Goal: Information Seeking & Learning: Compare options

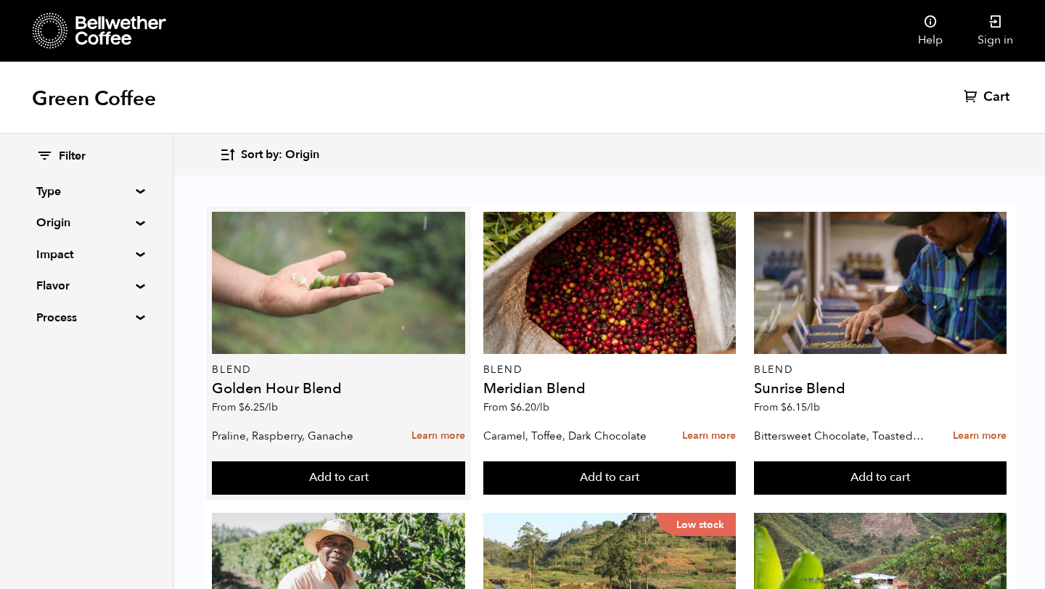
click at [327, 268] on div at bounding box center [338, 283] width 253 height 142
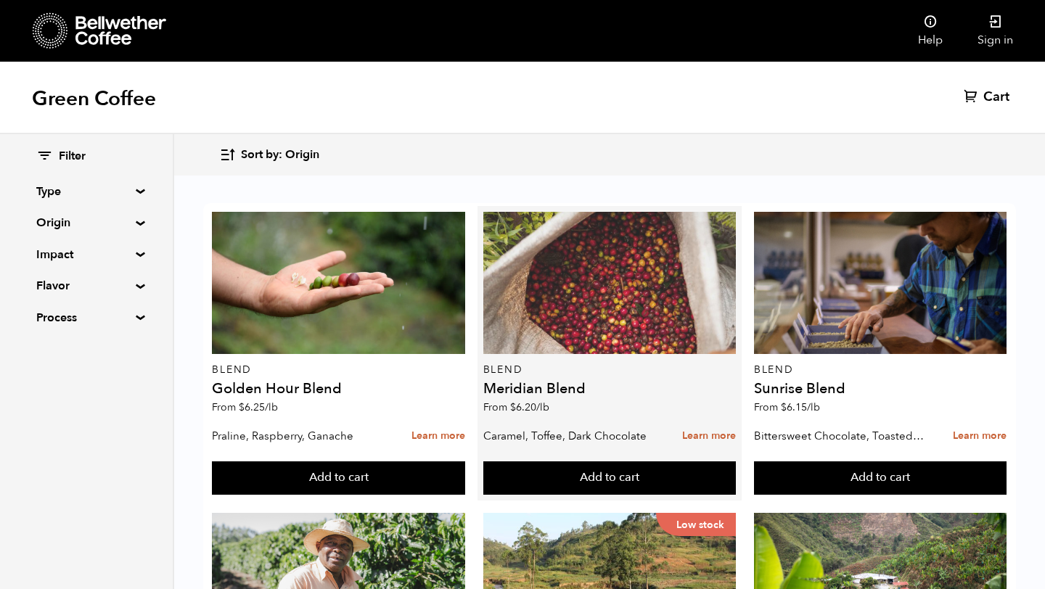
click at [580, 307] on div at bounding box center [609, 283] width 253 height 142
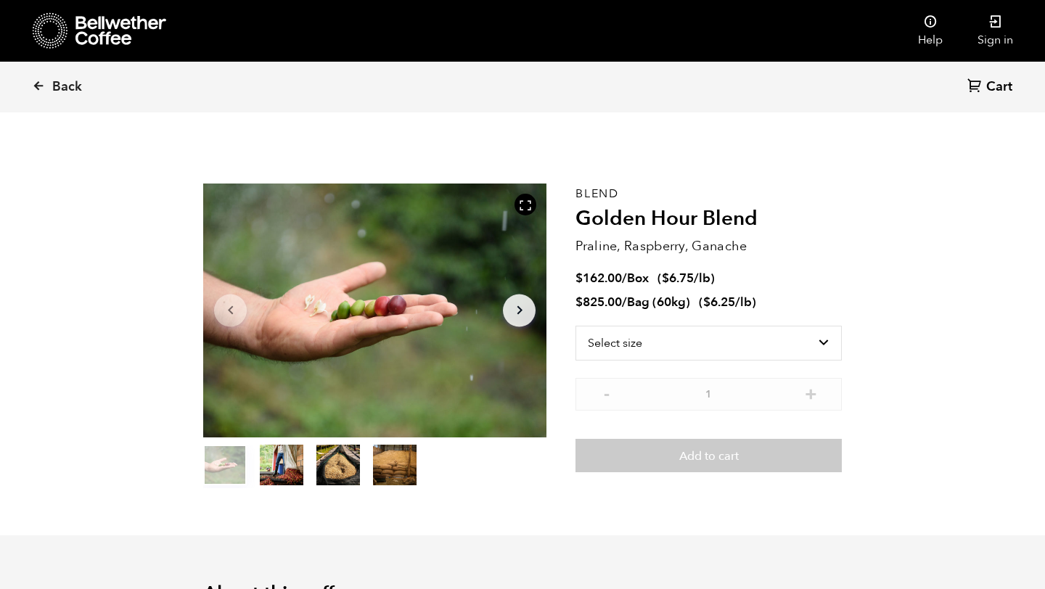
scroll to position [631, 621]
click at [685, 347] on select "Select size Bag (60kg) (132 lbs) Box (24 lbs)" at bounding box center [708, 343] width 266 height 35
select select "bag-3"
click at [575, 326] on select "Select size Bag (60kg) (132 lbs) Box (24 lbs)" at bounding box center [708, 343] width 266 height 35
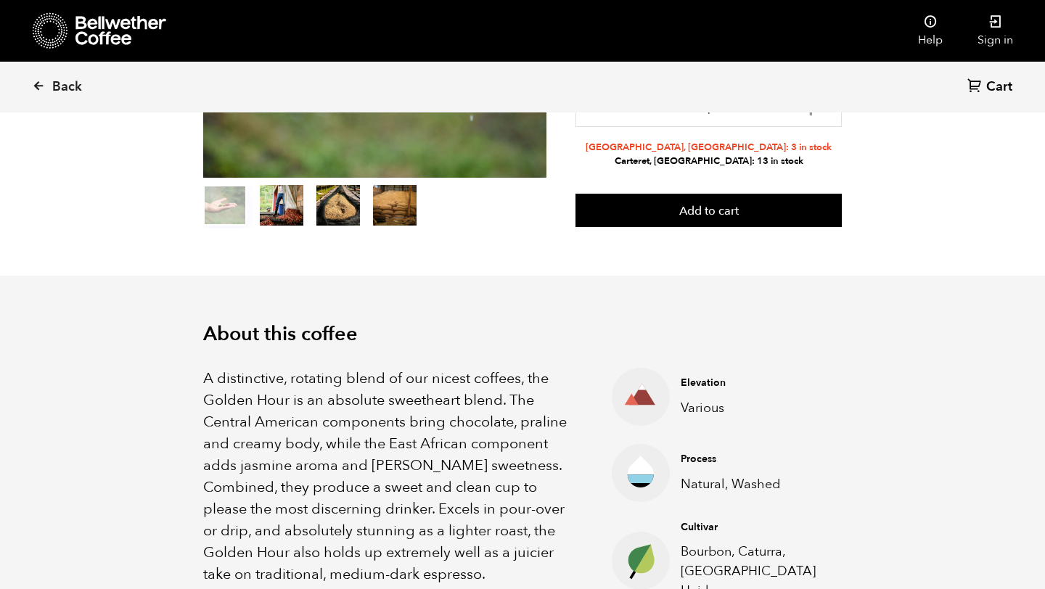
scroll to position [261, 0]
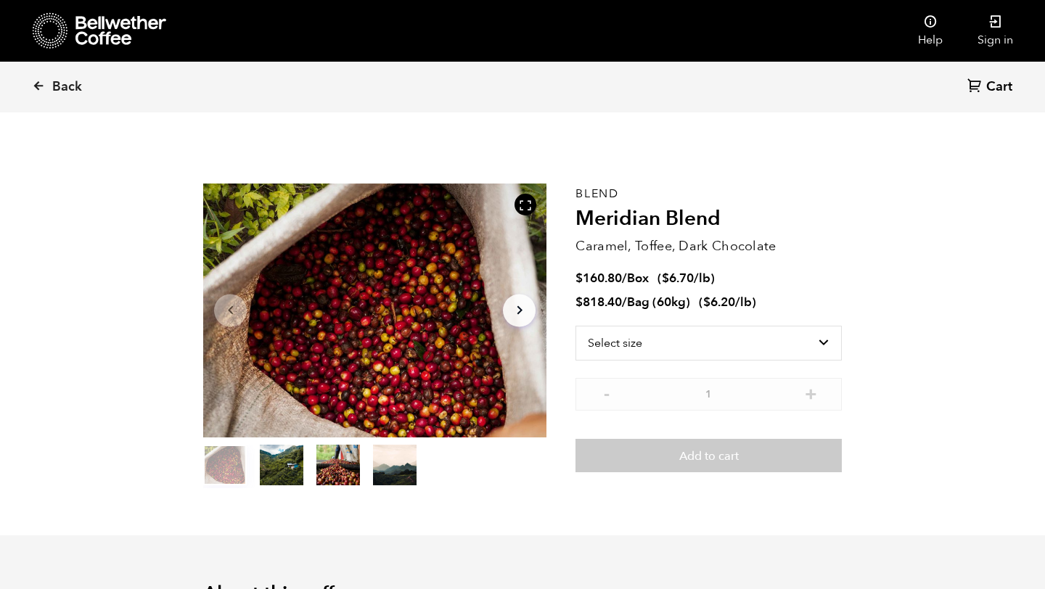
scroll to position [631, 621]
click at [525, 312] on icon "Arrow Right" at bounding box center [519, 310] width 17 height 17
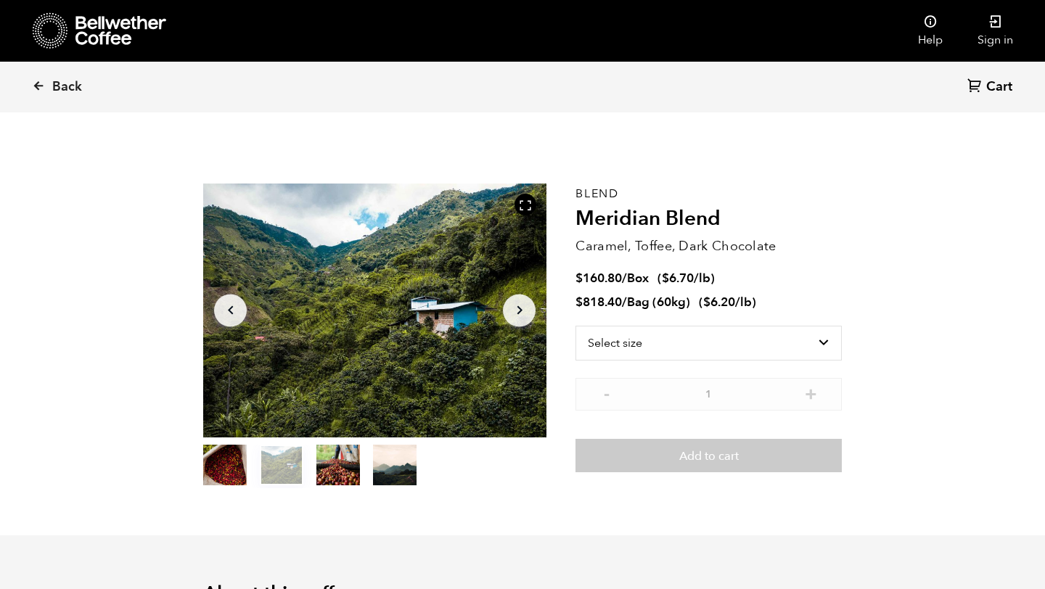
click at [525, 312] on icon "Arrow Right" at bounding box center [519, 310] width 17 height 17
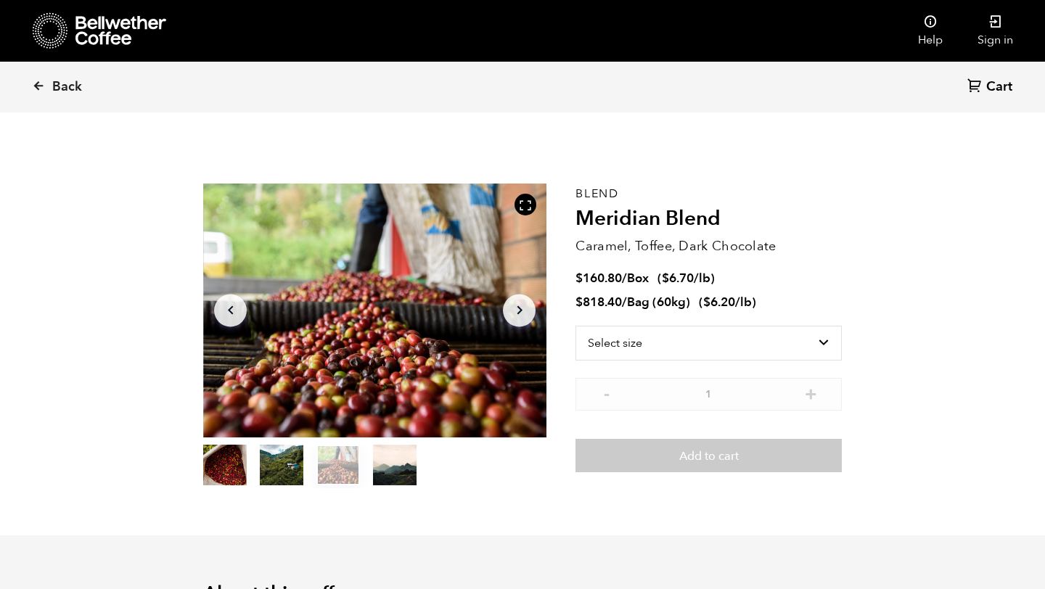
click at [525, 312] on icon "Arrow Right" at bounding box center [519, 310] width 17 height 17
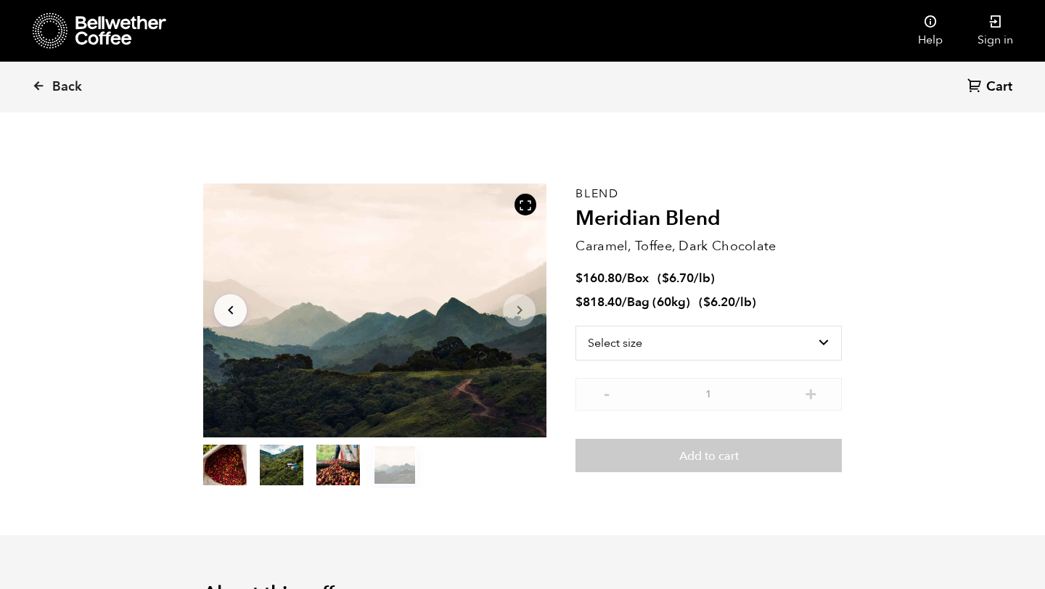
click at [525, 312] on icon "Arrow Right" at bounding box center [519, 310] width 17 height 17
click at [641, 340] on select "Select size Bag (60kg) (132 lbs) Box (24 lbs)" at bounding box center [708, 343] width 266 height 35
select select "bag-3"
click at [575, 326] on select "Select size Bag (60kg) (132 lbs) Box (24 lbs)" at bounding box center [708, 343] width 266 height 35
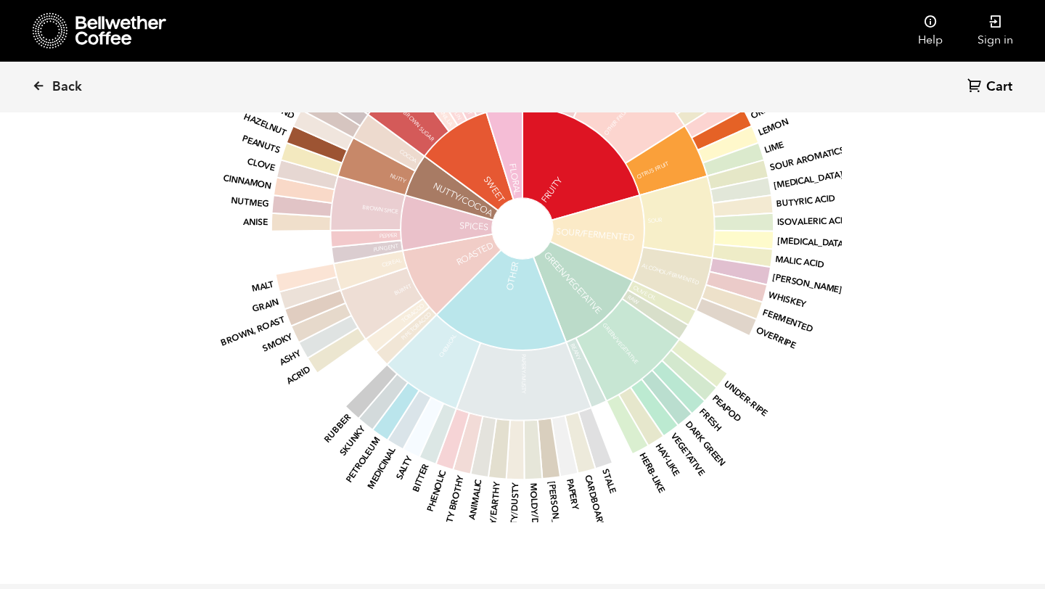
scroll to position [1151, 0]
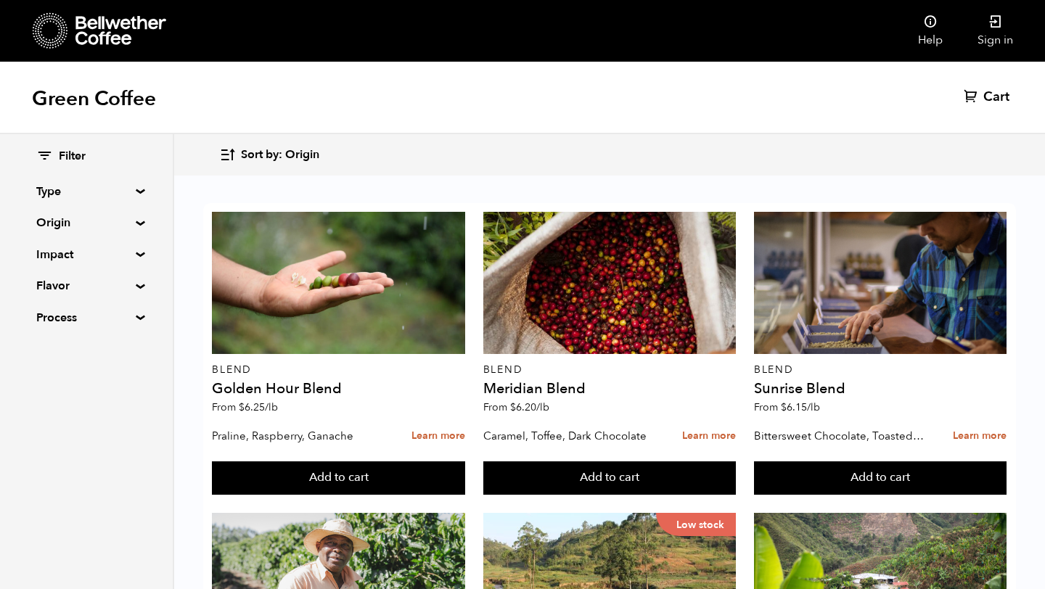
click at [255, 152] on span "Sort by: Origin" at bounding box center [280, 155] width 78 height 16
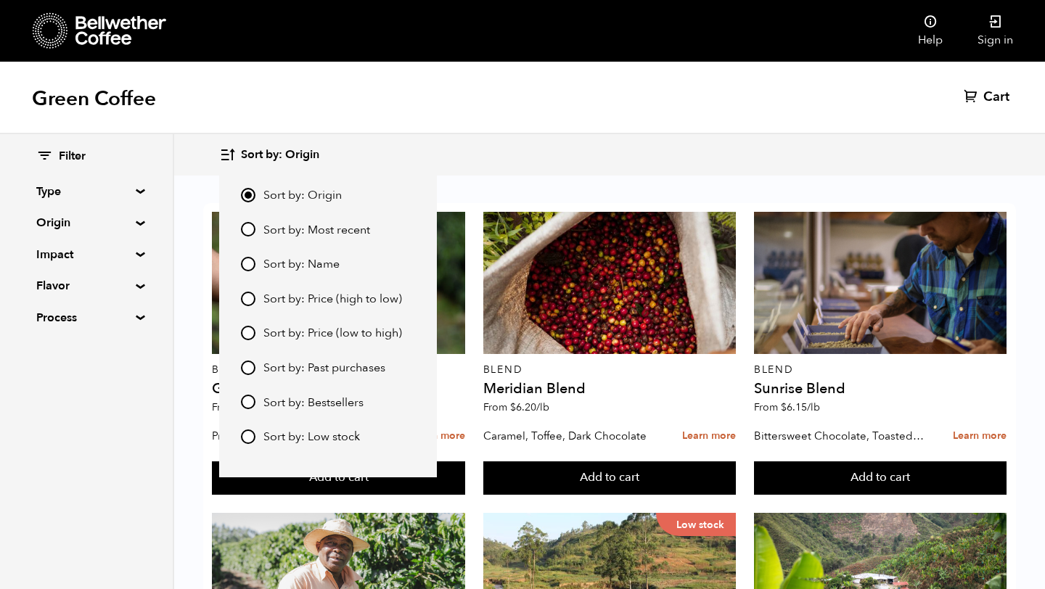
click at [356, 403] on span "Sort by: Bestsellers" at bounding box center [313, 403] width 100 height 16
click at [255, 403] on input "Sort by: Bestsellers" at bounding box center [248, 402] width 15 height 15
radio input "true"
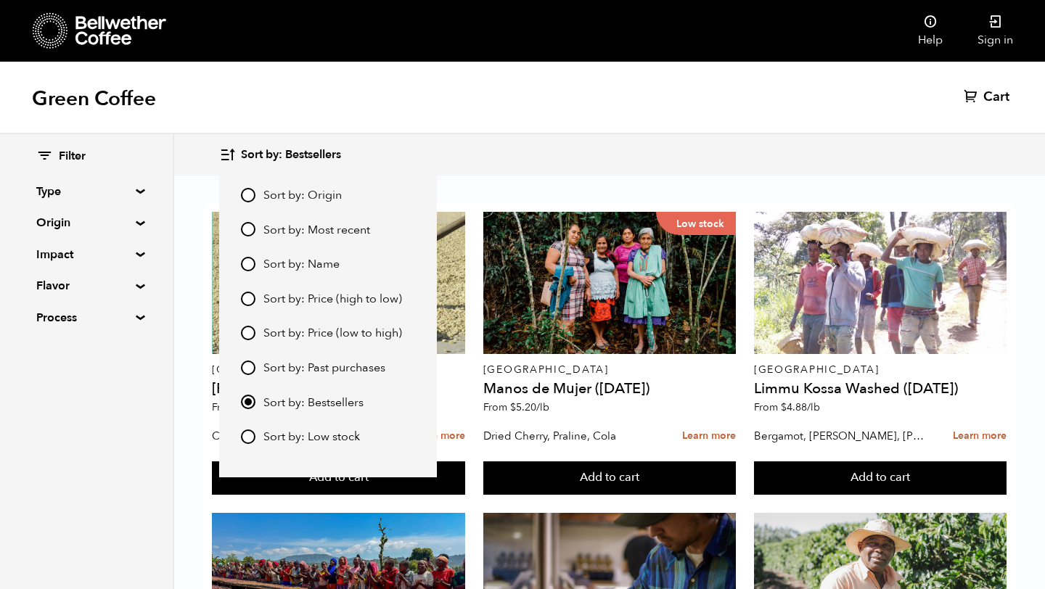
click at [1044, 327] on html "Bellwether Store Store" at bounding box center [522, 294] width 1045 height 589
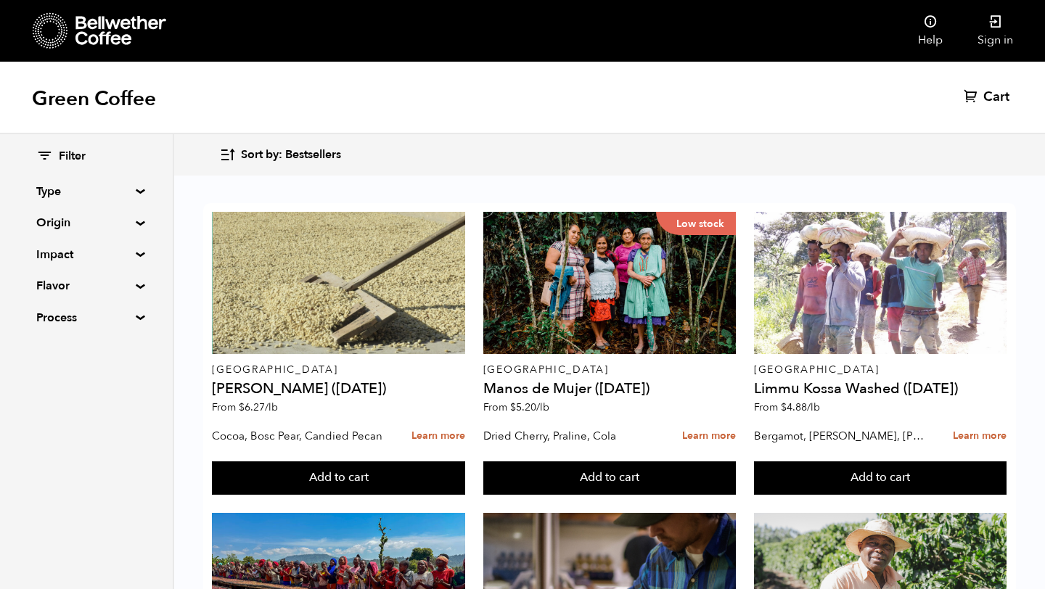
scroll to position [226, 0]
